Goal: Task Accomplishment & Management: Manage account settings

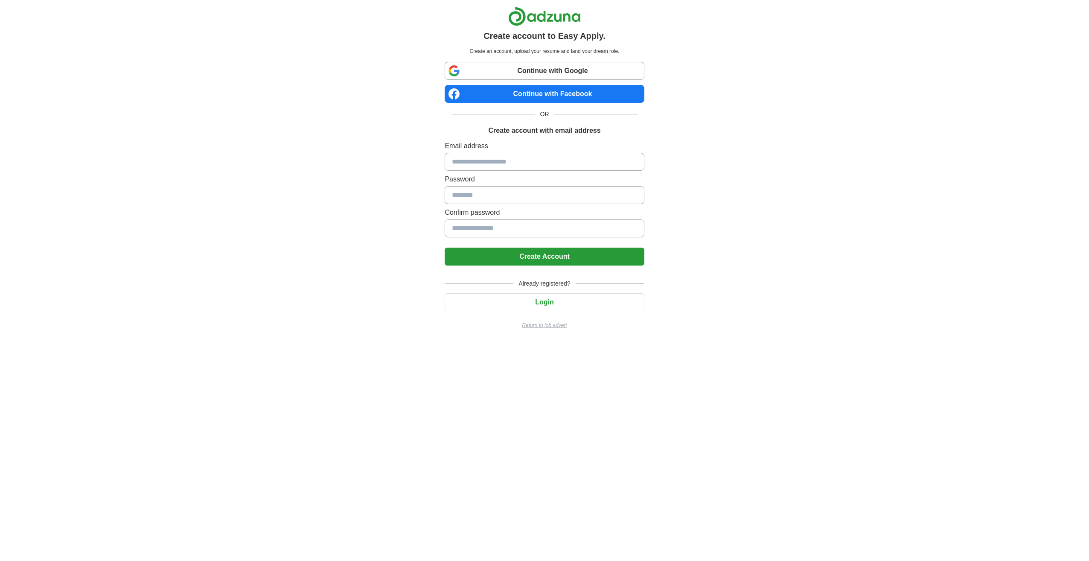
click at [475, 157] on input at bounding box center [544, 162] width 199 height 18
click at [546, 298] on button "Login" at bounding box center [544, 302] width 199 height 18
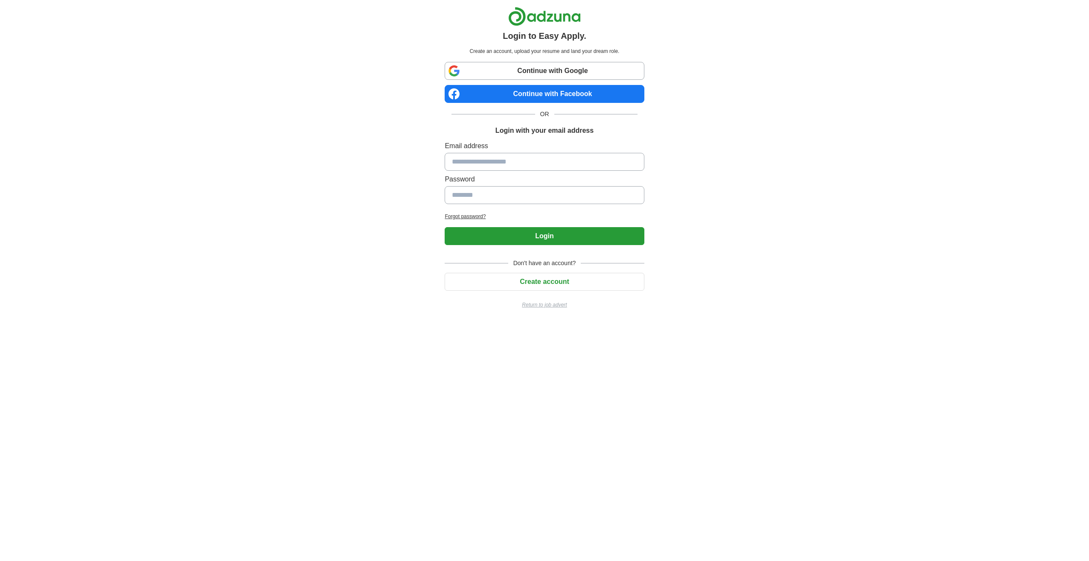
drag, startPoint x: 465, startPoint y: 170, endPoint x: 465, endPoint y: 164, distance: 6.4
click at [465, 169] on input at bounding box center [544, 162] width 199 height 18
type input "**********"
click at [518, 231] on button "Login" at bounding box center [544, 236] width 199 height 18
